Goal: Connect with others: Connect with others

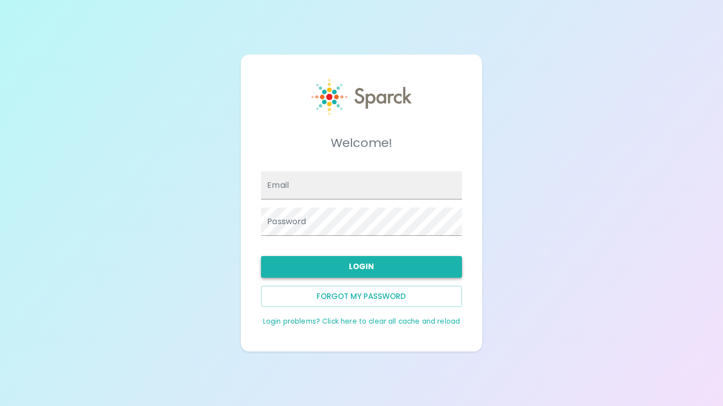
type input "[EMAIL_ADDRESS][DOMAIN_NAME]"
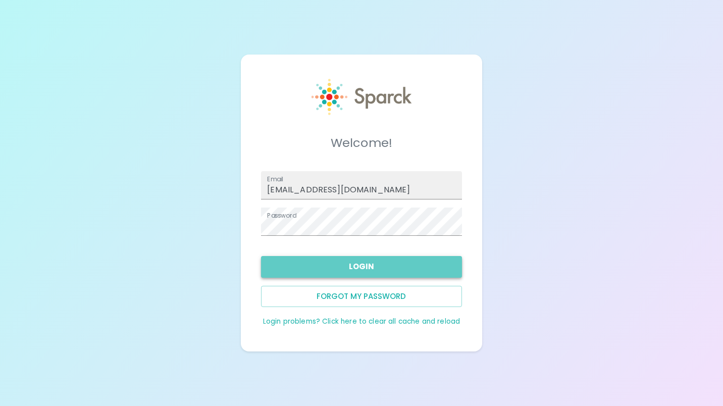
click at [418, 265] on button "Login" at bounding box center [361, 266] width 201 height 21
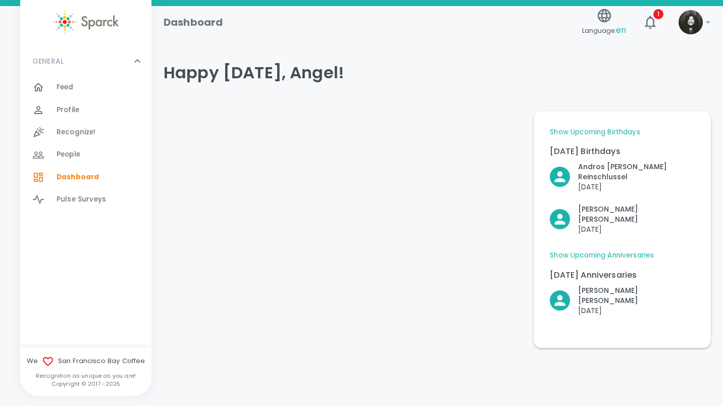
click at [51, 83] on div at bounding box center [44, 87] width 24 height 12
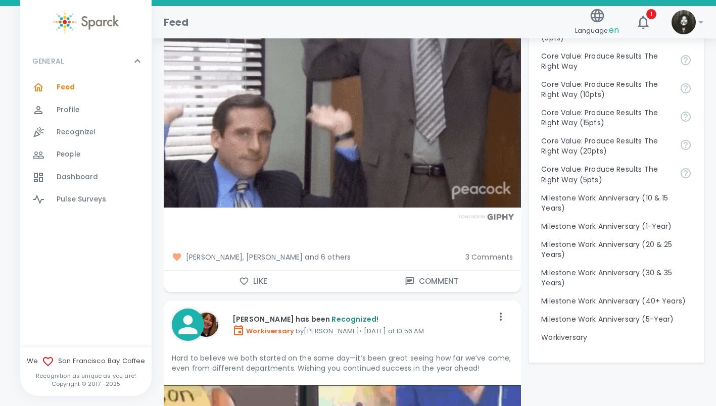
scroll to position [1153, 0]
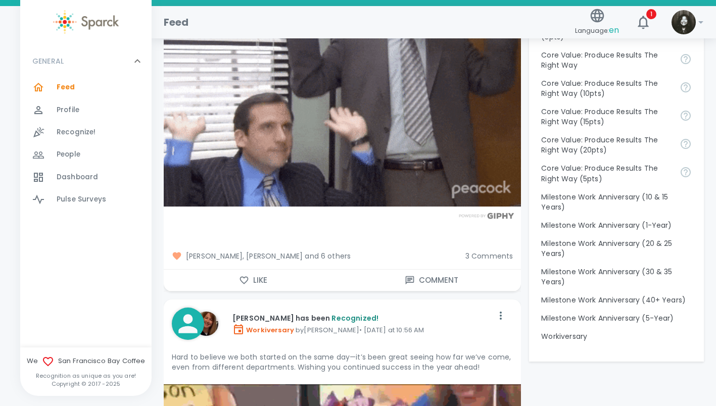
click at [318, 255] on span "[PERSON_NAME], [PERSON_NAME] and 6 others" at bounding box center [314, 256] width 285 height 10
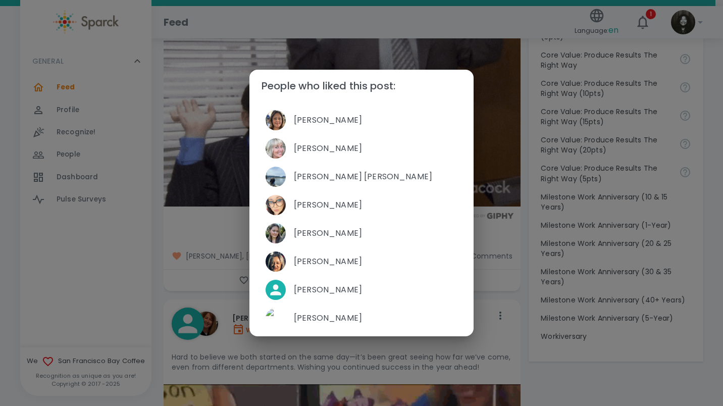
click at [132, 277] on div "People who liked this post: [PERSON_NAME] [PERSON_NAME] [PERSON_NAME] [PERSON_N…" at bounding box center [361, 203] width 723 height 406
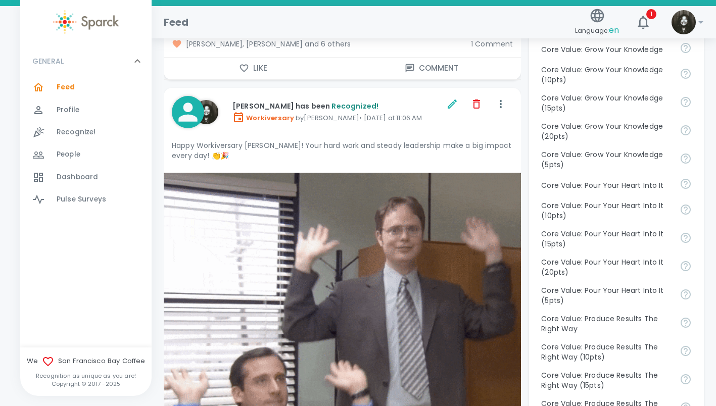
scroll to position [893, 0]
